Goal: Task Accomplishment & Management: Complete application form

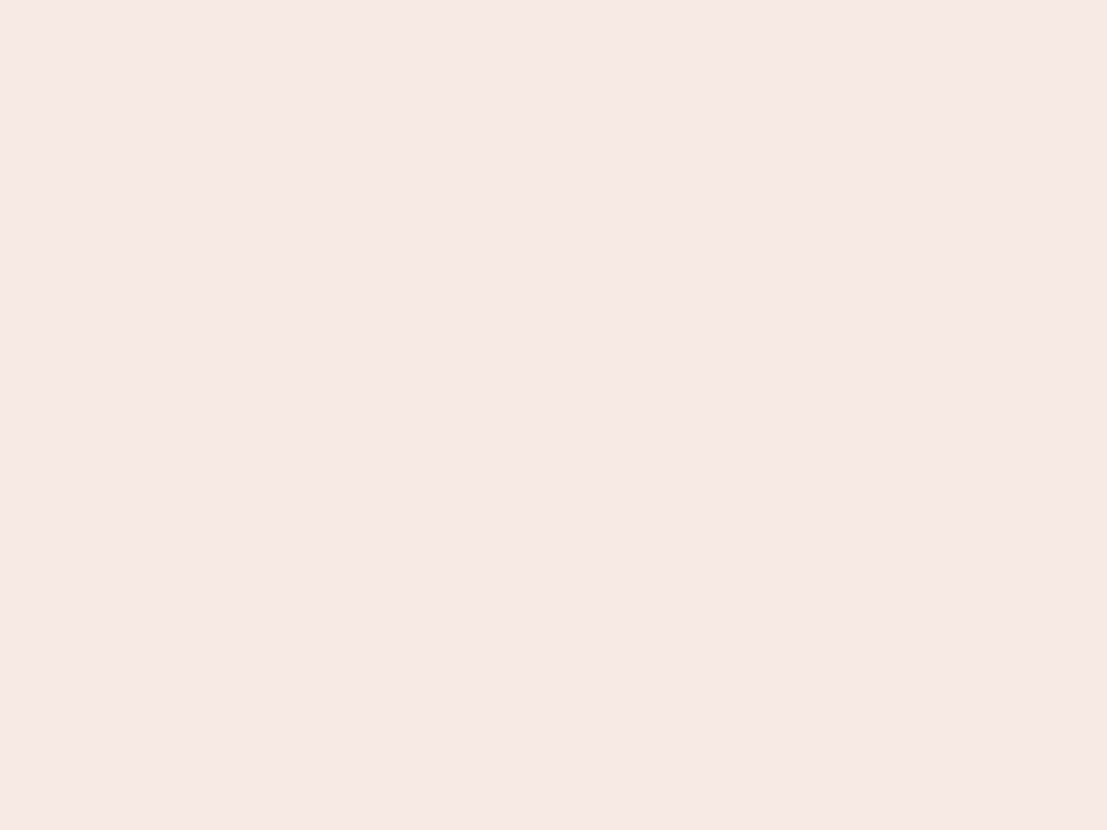
click at [553, 415] on nb-app "Almost there Thank you for registering for Newbook. Your account is under revie…" at bounding box center [553, 415] width 1107 height 830
click at [553, 0] on nb-app "Almost there Thank you for registering for Newbook. Your account is under revie…" at bounding box center [553, 415] width 1107 height 830
click at [591, 0] on nb-app "Almost there Thank you for registering for Newbook. Your account is under revie…" at bounding box center [553, 415] width 1107 height 830
click at [553, 415] on nb-app "Almost there Thank you for registering for Newbook. Your account is under revie…" at bounding box center [553, 415] width 1107 height 830
click at [553, 0] on nb-app "Almost there Thank you for registering for Newbook. Your account is under revie…" at bounding box center [553, 415] width 1107 height 830
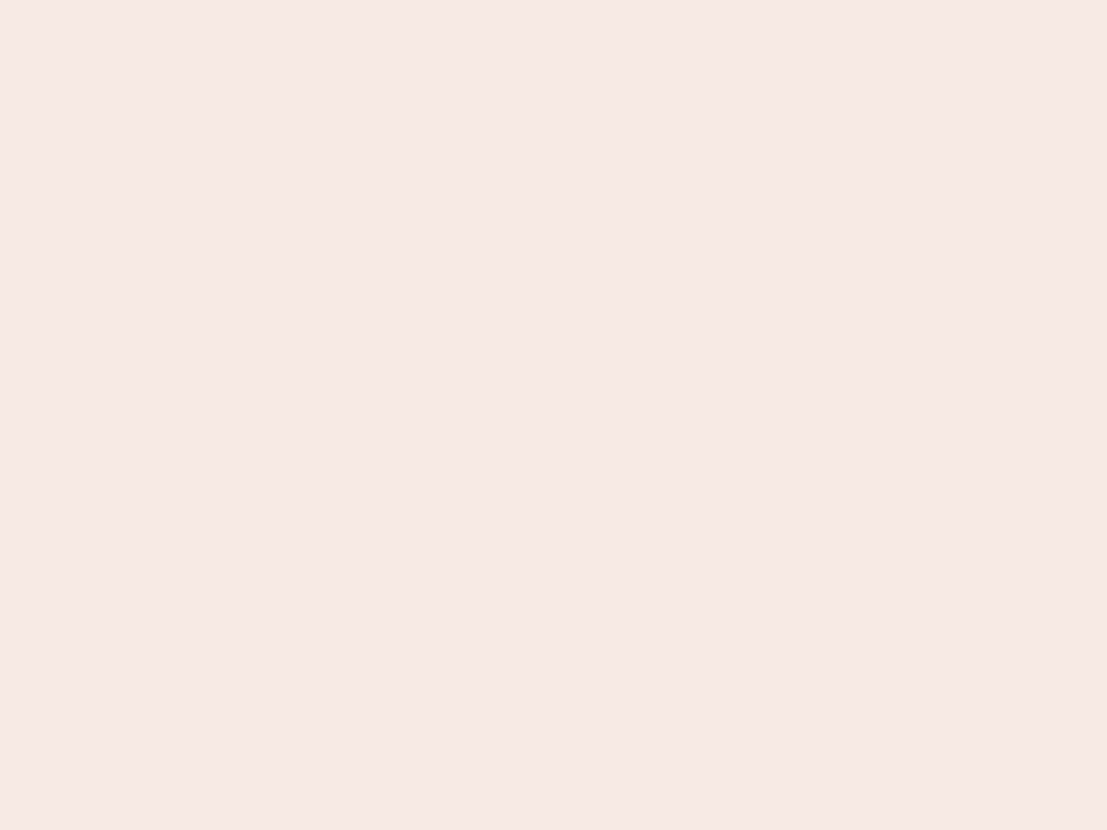
click at [386, 0] on nb-app "Almost there Thank you for registering for Newbook. Your account is under revie…" at bounding box center [553, 415] width 1107 height 830
click at [553, 415] on nb-app "Almost there Thank you for registering for Newbook. Your account is under revie…" at bounding box center [553, 415] width 1107 height 830
click at [553, 0] on nb-app "Almost there Thank you for registering for Newbook. Your account is under revie…" at bounding box center [553, 415] width 1107 height 830
click at [386, 0] on nb-app "Almost there Thank you for registering for Newbook. Your account is under revie…" at bounding box center [553, 415] width 1107 height 830
click at [553, 415] on nb-app "Almost there Thank you for registering for Newbook. Your account is under revie…" at bounding box center [553, 415] width 1107 height 830
